Goal: Task Accomplishment & Management: Manage account settings

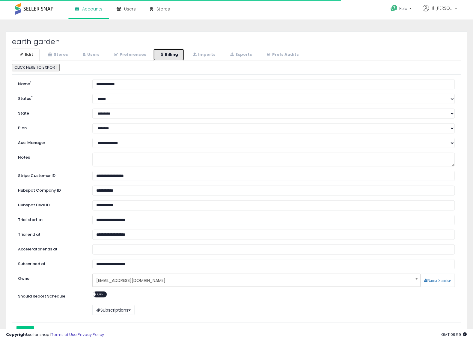
click at [161, 51] on link "Billing" at bounding box center [168, 55] width 31 height 12
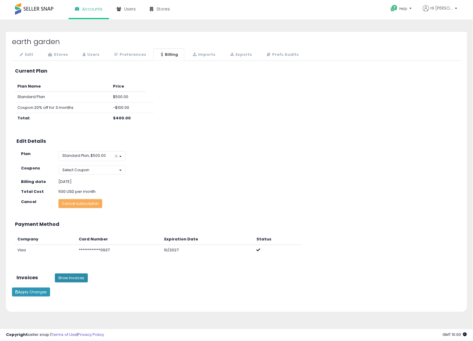
click at [71, 281] on button "Show Invoices" at bounding box center [71, 277] width 33 height 9
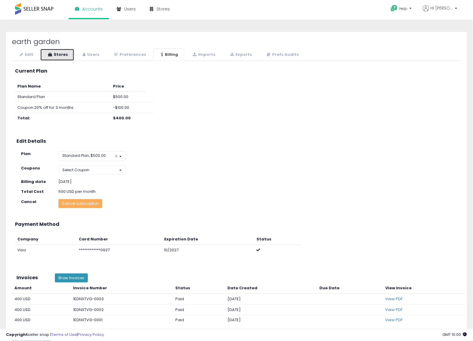
click at [50, 52] on icon at bounding box center [50, 54] width 4 height 4
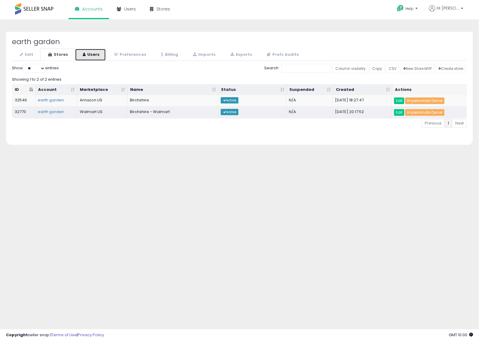
click at [100, 56] on link "Users" at bounding box center [90, 55] width 31 height 12
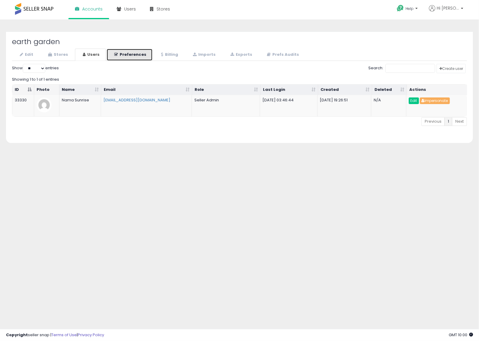
click at [122, 52] on link "Preferences" at bounding box center [129, 55] width 46 height 12
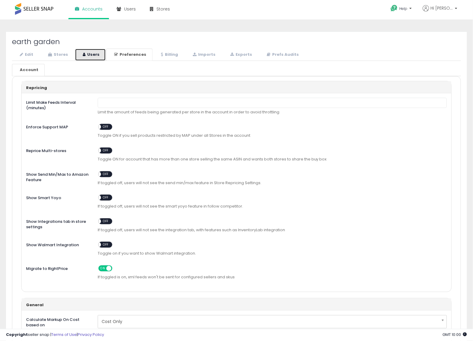
click at [85, 55] on icon at bounding box center [84, 54] width 3 height 4
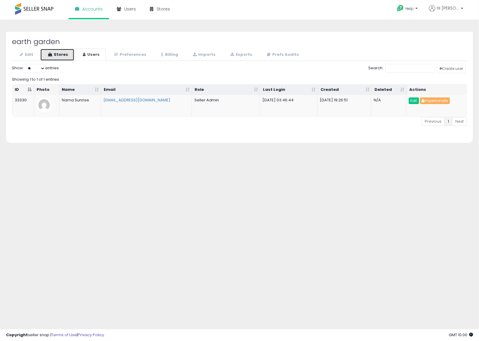
click at [65, 58] on link "Stores" at bounding box center [57, 55] width 34 height 12
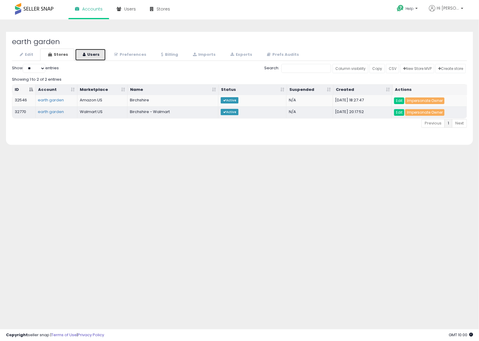
click at [92, 58] on link "Users" at bounding box center [90, 55] width 31 height 12
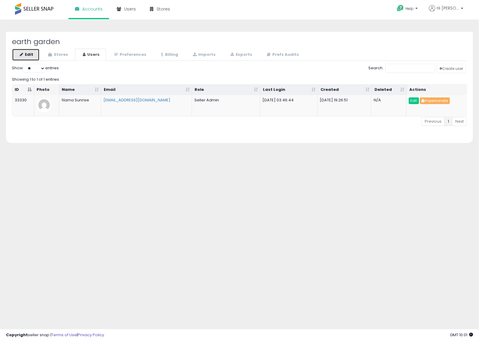
click at [38, 52] on link "Edit" at bounding box center [26, 55] width 28 height 12
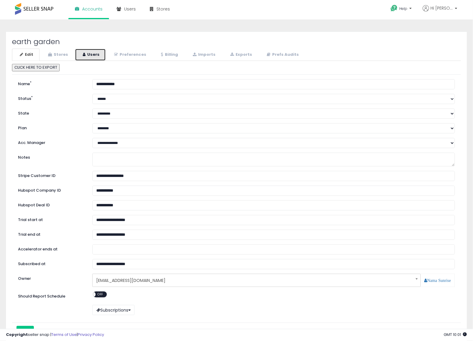
click at [91, 56] on link "Users" at bounding box center [90, 55] width 31 height 12
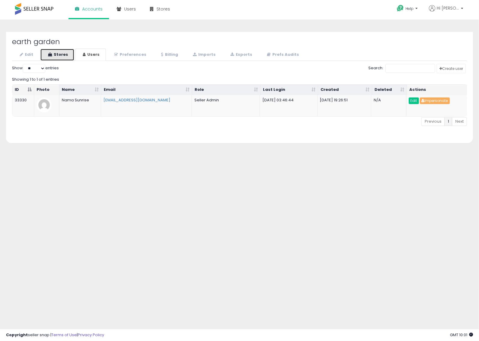
click at [59, 55] on link "Stores" at bounding box center [57, 55] width 34 height 12
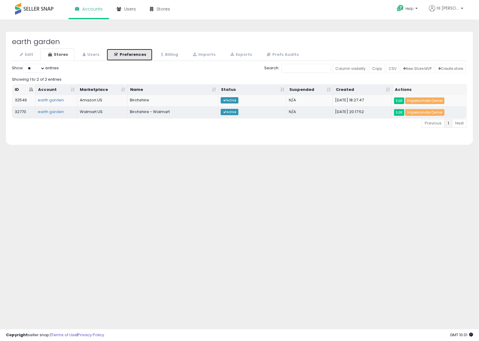
click at [124, 50] on link "Preferences" at bounding box center [129, 55] width 46 height 12
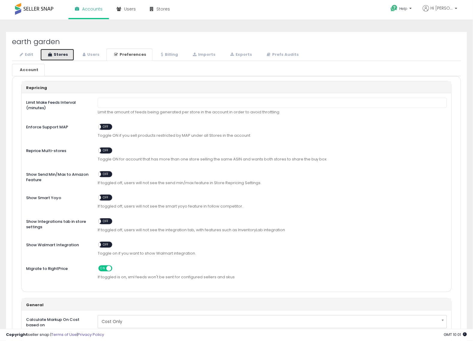
click at [70, 54] on link "Stores" at bounding box center [57, 55] width 34 height 12
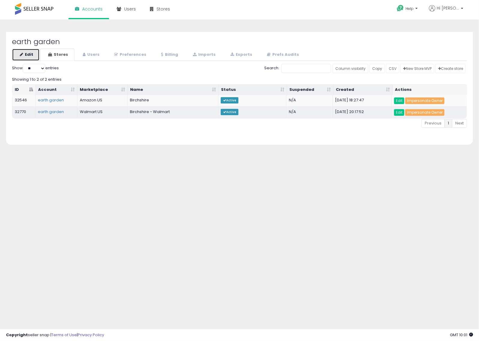
click at [29, 56] on link "Edit" at bounding box center [26, 55] width 28 height 12
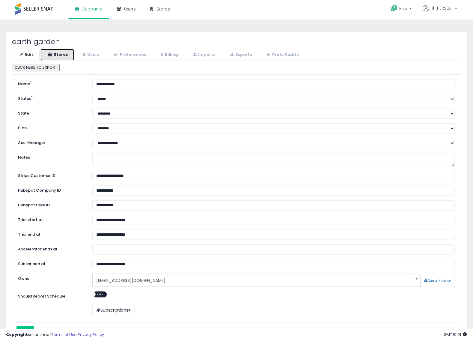
click at [52, 54] on icon at bounding box center [50, 54] width 4 height 4
select select "**"
click at [61, 53] on link "Stores" at bounding box center [57, 55] width 34 height 12
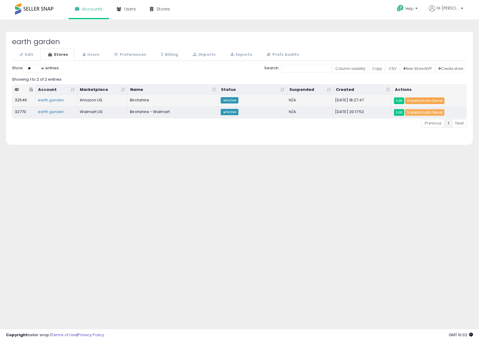
click at [426, 98] on link "Impersonate Owner" at bounding box center [424, 100] width 39 height 7
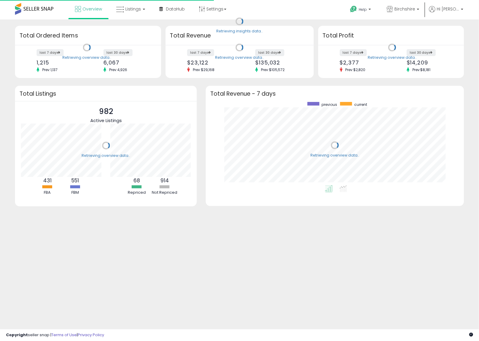
scroll to position [83, 246]
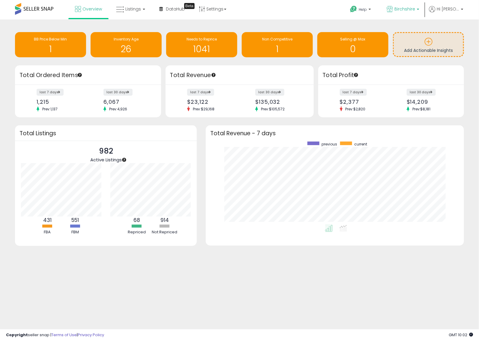
click at [409, 4] on link "Birchshire" at bounding box center [403, 9] width 42 height 19
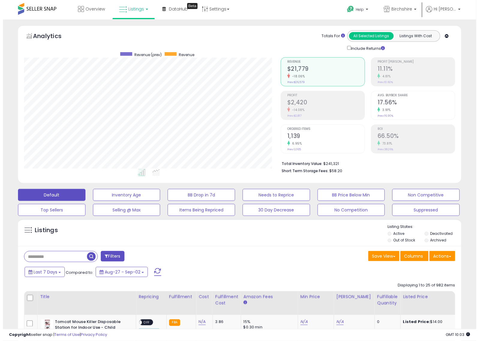
scroll to position [123, 257]
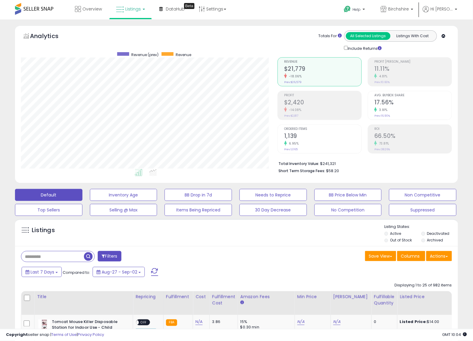
click at [395, 138] on h2 "66.50%" at bounding box center [412, 137] width 77 height 8
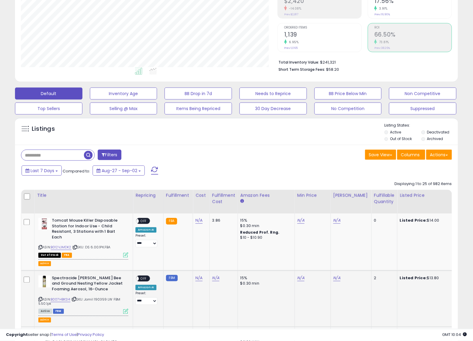
scroll to position [112, 0]
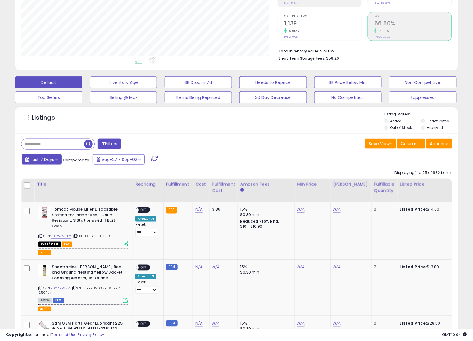
click at [48, 158] on span "Last 7 Days" at bounding box center [43, 159] width 24 height 6
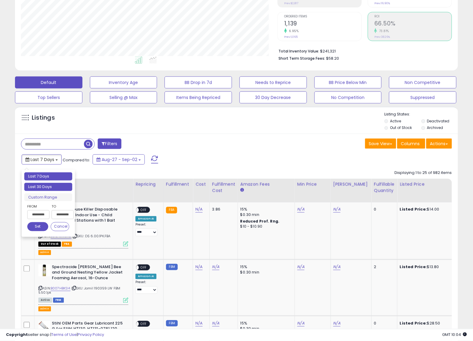
type input "**********"
click at [51, 186] on li "Last 30 Days" at bounding box center [48, 187] width 48 height 8
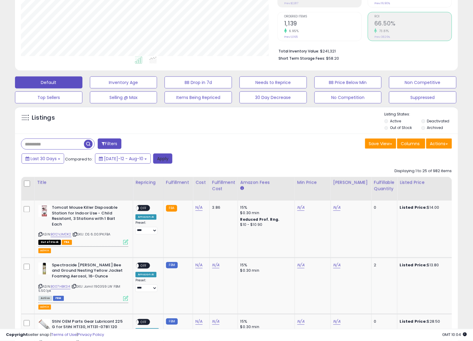
click at [159, 162] on button "Apply" at bounding box center [162, 159] width 19 height 10
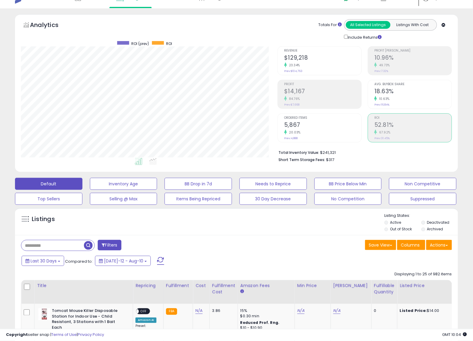
scroll to position [0, 0]
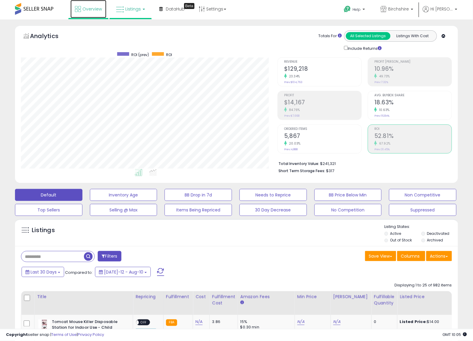
click at [92, 11] on span "Overview" at bounding box center [91, 9] width 19 height 6
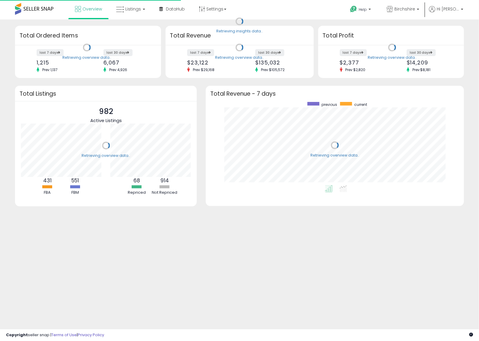
scroll to position [83, 246]
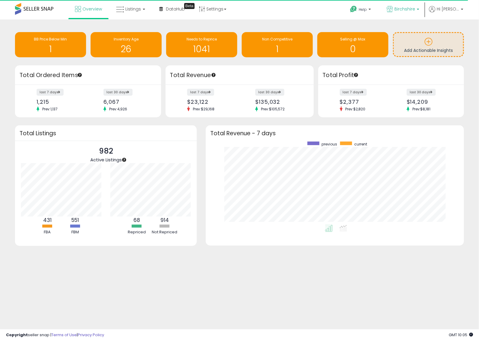
click at [414, 12] on p "Birchshire" at bounding box center [402, 9] width 33 height 7
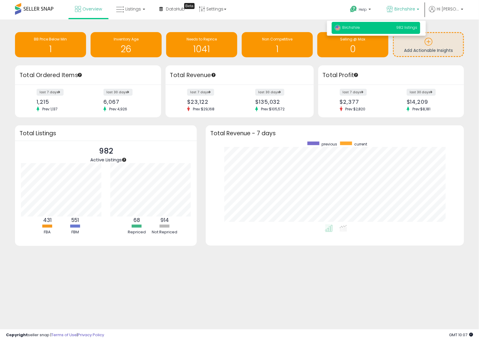
click at [405, 11] on span "Birchshire" at bounding box center [404, 9] width 21 height 6
